Goal: Information Seeking & Learning: Learn about a topic

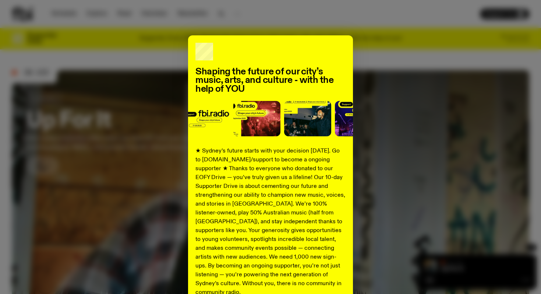
click at [287, 119] on img at bounding box center [307, 118] width 47 height 35
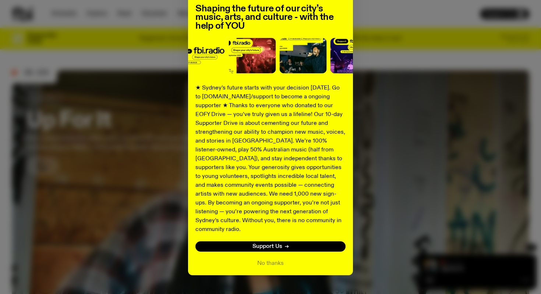
scroll to position [70, 0]
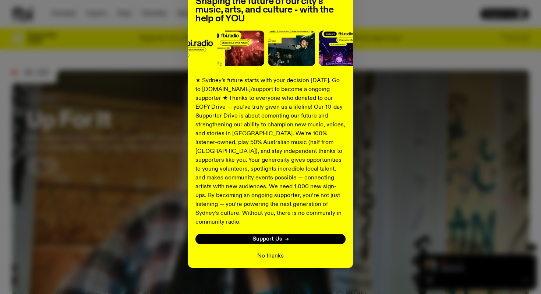
click at [271, 251] on button "No thanks" at bounding box center [270, 255] width 26 height 9
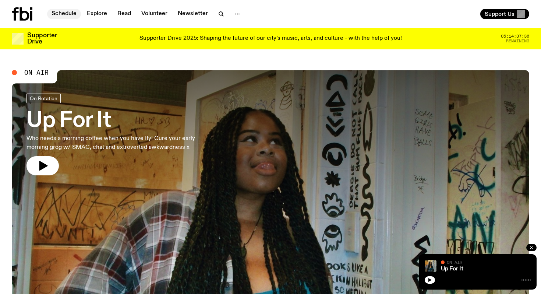
click at [71, 14] on link "Schedule" at bounding box center [64, 14] width 34 height 10
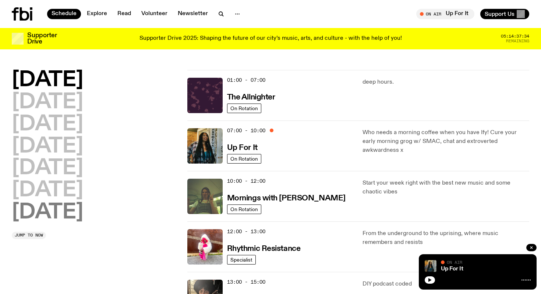
click at [63, 213] on h2 "[DATE]" at bounding box center [47, 212] width 71 height 21
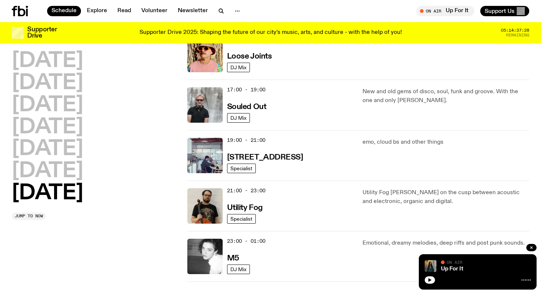
scroll to position [446, 0]
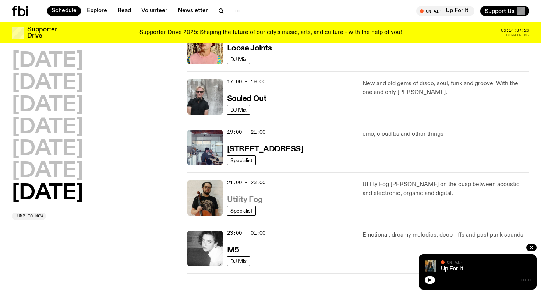
click at [250, 199] on h3 "Utility Fog" at bounding box center [245, 200] width 36 height 8
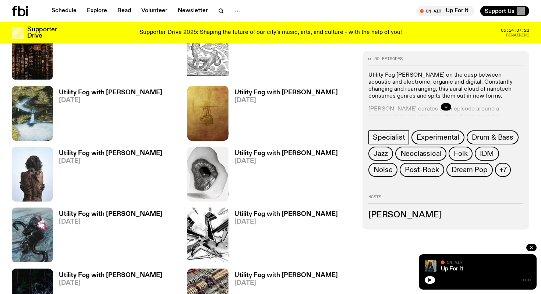
scroll to position [274, 0]
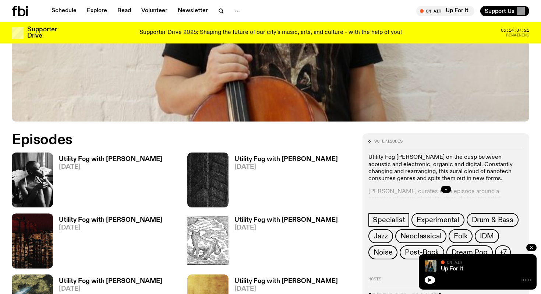
click at [112, 156] on h3 "Utility Fog with [PERSON_NAME]" at bounding box center [110, 159] width 103 height 6
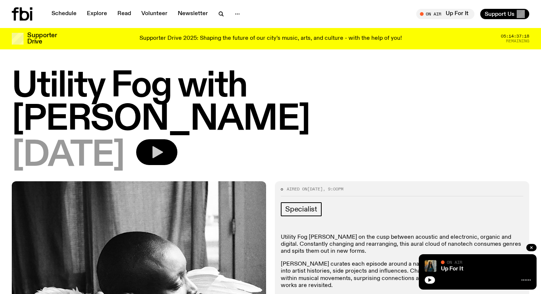
click at [163, 146] on icon "button" at bounding box center [157, 152] width 11 height 12
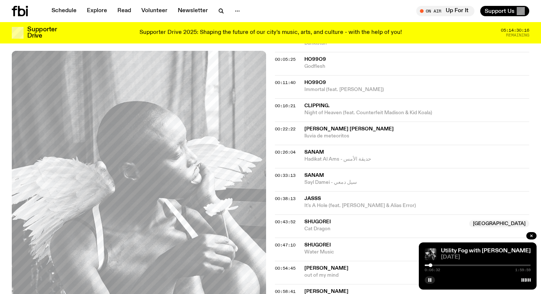
scroll to position [236, 0]
